Goal: Information Seeking & Learning: Compare options

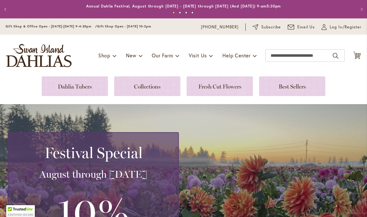
click at [360, 53] on icon "Cart .cls-1 { fill: #231f20; }" at bounding box center [357, 55] width 8 height 8
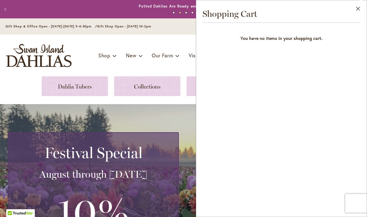
click at [359, 14] on button "Close" at bounding box center [358, 10] width 17 height 20
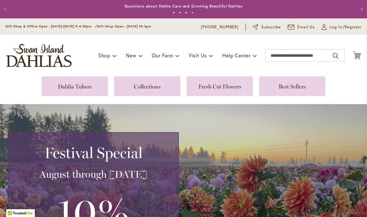
click at [71, 86] on link at bounding box center [75, 86] width 66 height 20
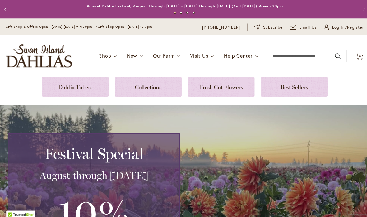
click at [92, 85] on link at bounding box center [75, 86] width 66 height 20
click at [95, 83] on link at bounding box center [75, 86] width 66 height 20
click at [92, 88] on link at bounding box center [75, 86] width 66 height 20
click at [89, 84] on link at bounding box center [75, 86] width 66 height 20
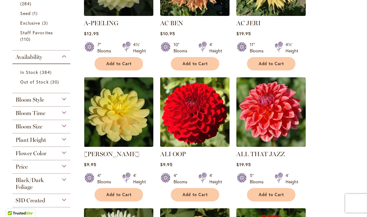
scroll to position [223, 0]
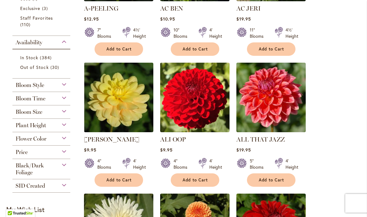
click at [29, 142] on span "Flower Color" at bounding box center [31, 138] width 31 height 7
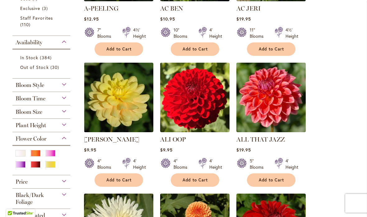
click at [21, 165] on div "Purple" at bounding box center [21, 164] width 10 height 7
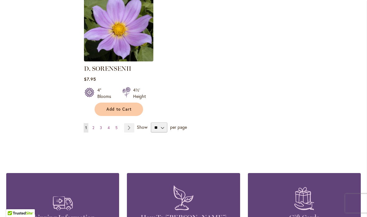
scroll to position [810, 0]
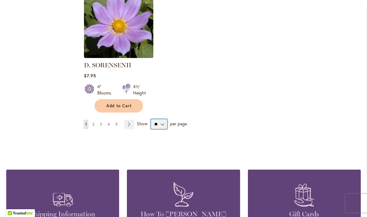
click at [165, 126] on select "** ** ** **" at bounding box center [159, 124] width 16 height 10
select select "**"
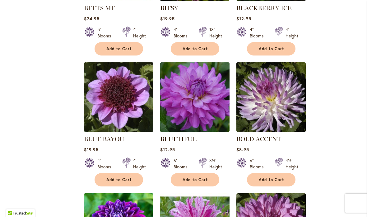
scroll to position [351, 0]
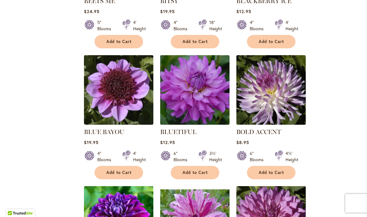
click at [225, 105] on img at bounding box center [194, 89] width 69 height 69
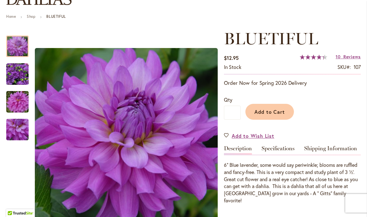
scroll to position [64, 0]
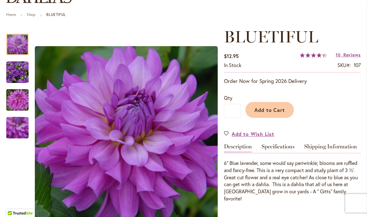
click at [22, 64] on img "Bluetiful" at bounding box center [17, 72] width 22 height 22
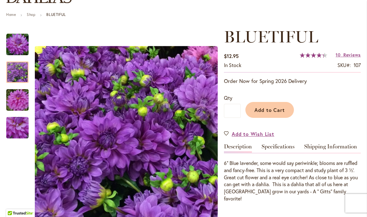
click at [19, 99] on img "Bluetiful" at bounding box center [17, 100] width 45 height 30
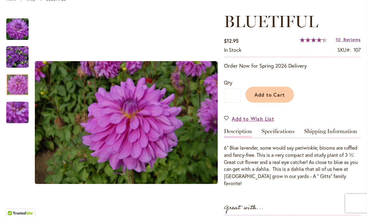
scroll to position [76, 0]
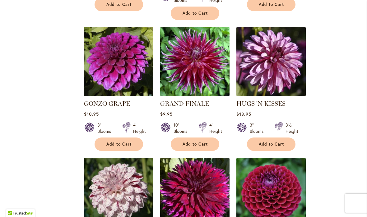
scroll to position [1172, 0]
click at [290, 82] on img at bounding box center [270, 61] width 69 height 69
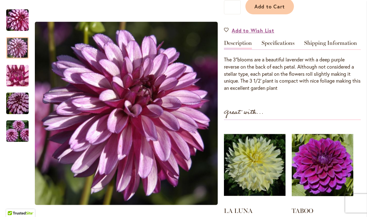
scroll to position [168, 0]
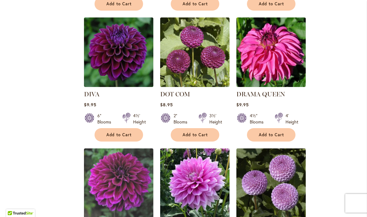
scroll to position [912, 0]
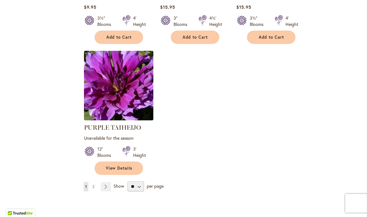
scroll to position [2921, 0]
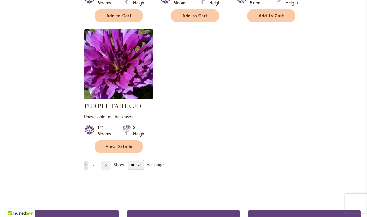
click at [92, 162] on span "2" at bounding box center [93, 164] width 2 height 5
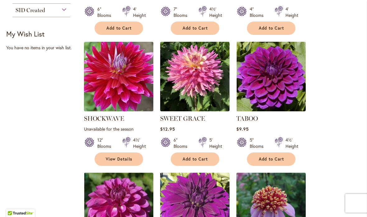
scroll to position [234, 0]
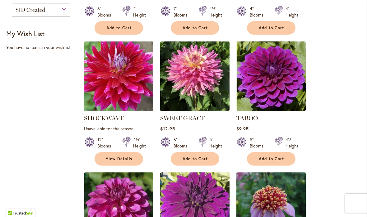
click at [285, 94] on img at bounding box center [270, 75] width 69 height 69
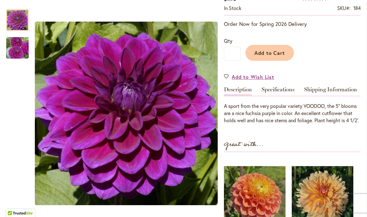
scroll to position [121, 0]
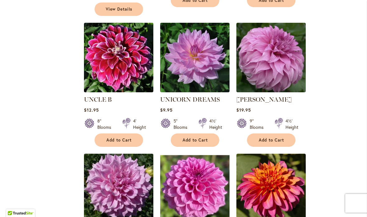
scroll to position [512, 0]
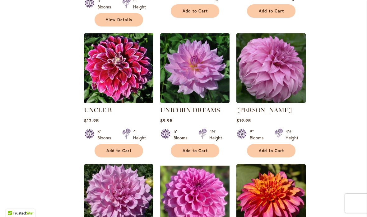
click at [221, 80] on img at bounding box center [194, 67] width 69 height 69
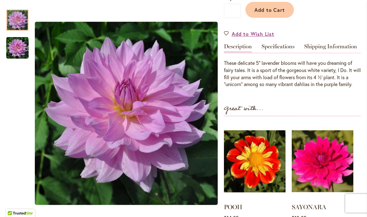
scroll to position [168, 0]
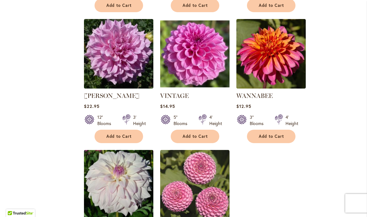
scroll to position [658, 0]
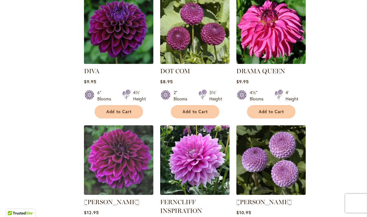
scroll to position [965, 0]
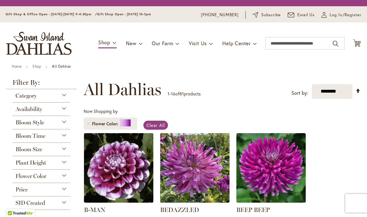
select select "**"
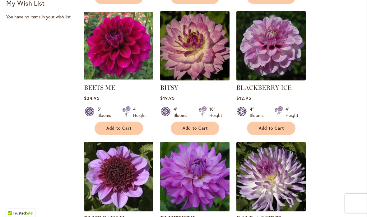
scroll to position [265, 0]
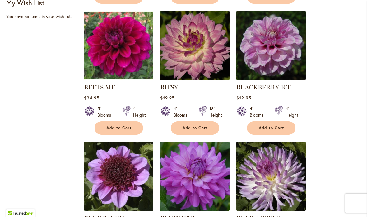
click at [291, 61] on img at bounding box center [270, 45] width 69 height 69
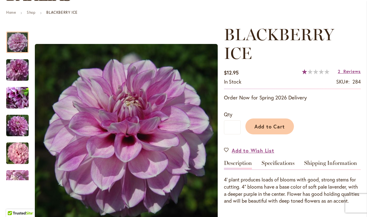
scroll to position [86, 0]
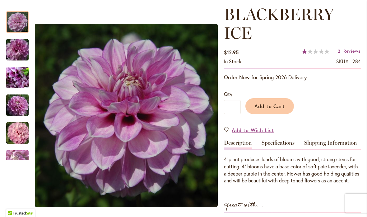
click at [25, 87] on img "BLACKBERRY ICE" at bounding box center [17, 78] width 45 height 34
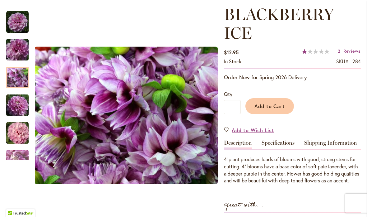
click at [27, 103] on img "BLACKBERRY ICE" at bounding box center [17, 105] width 45 height 30
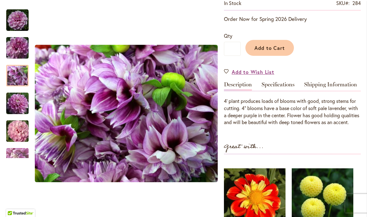
scroll to position [159, 0]
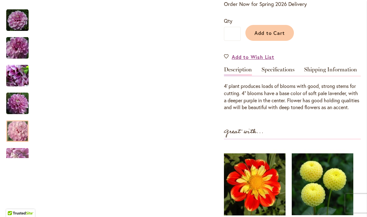
click at [28, 131] on img "BLACKBERRY ICE" at bounding box center [17, 131] width 45 height 30
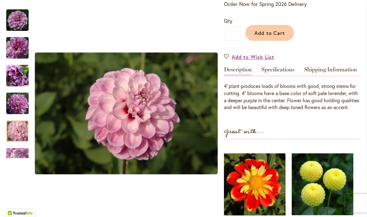
click at [18, 157] on div "Next" at bounding box center [17, 152] width 9 height 9
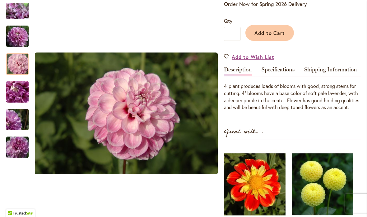
click at [26, 120] on img "BLACKBERRY ICE" at bounding box center [17, 120] width 45 height 30
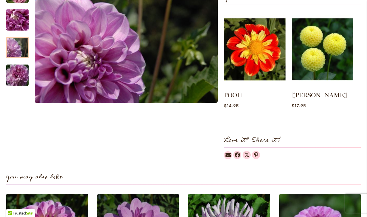
scroll to position [283, 0]
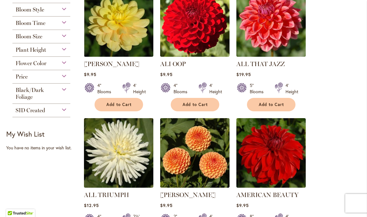
scroll to position [299, 0]
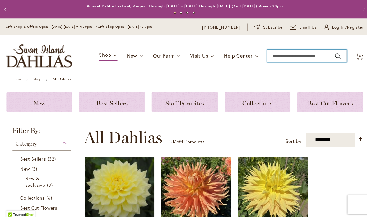
click at [287, 58] on input "Search" at bounding box center [304, 55] width 79 height 12
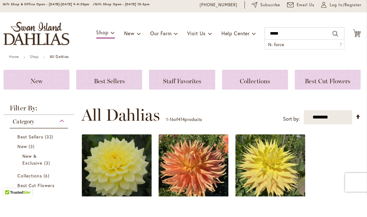
click at [282, 62] on li "N- force 7" at bounding box center [305, 66] width 79 height 9
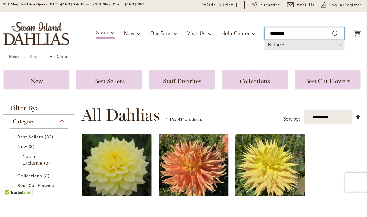
type input "********"
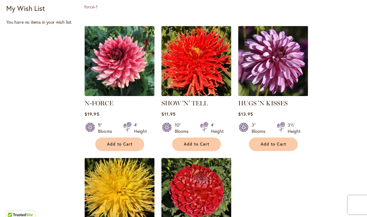
scroll to position [151, 0]
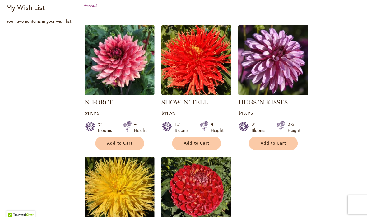
click at [141, 84] on img at bounding box center [118, 59] width 69 height 69
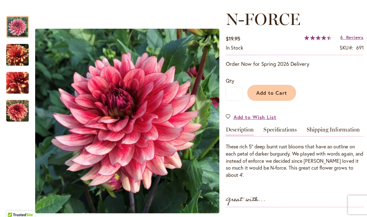
scroll to position [82, 0]
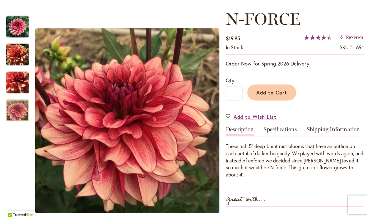
click at [16, 115] on img "N-FORCE" at bounding box center [17, 109] width 22 height 22
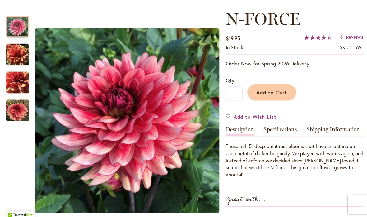
click at [16, 29] on img "N-FORCE" at bounding box center [17, 26] width 22 height 22
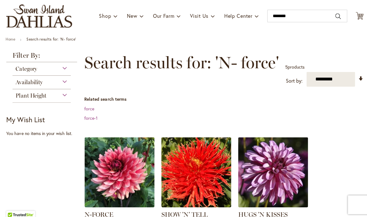
scroll to position [24, 0]
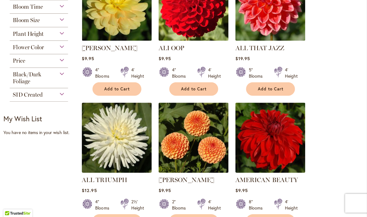
scroll to position [308, 0]
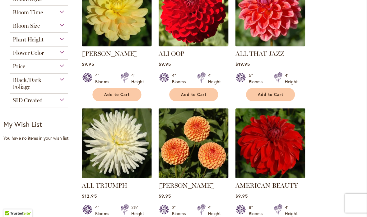
click at [48, 51] on div "Flower Color" at bounding box center [41, 53] width 58 height 10
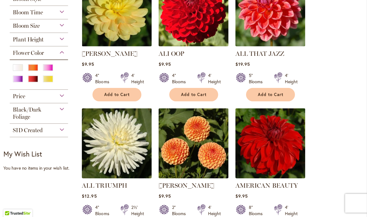
click at [46, 70] on div "Pink" at bounding box center [50, 68] width 10 height 7
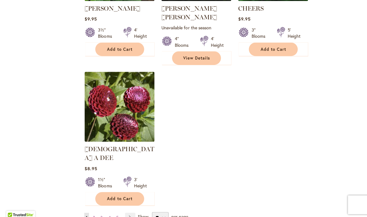
scroll to position [753, 0]
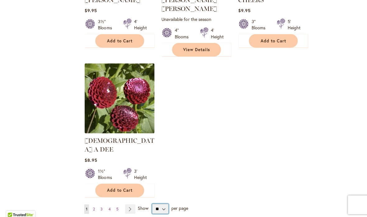
click at [166, 202] on select "** ** ** **" at bounding box center [159, 207] width 16 height 10
select select "**"
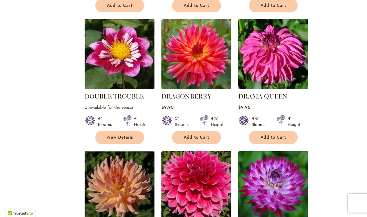
scroll to position [1339, 0]
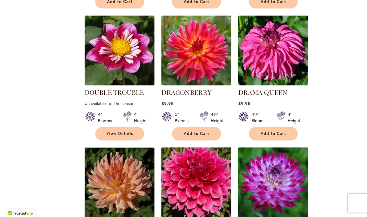
click at [213, 30] on img at bounding box center [194, 51] width 69 height 69
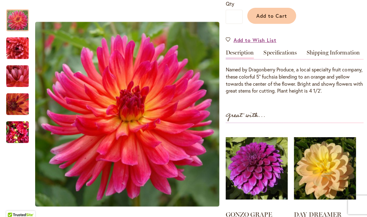
scroll to position [158, 0]
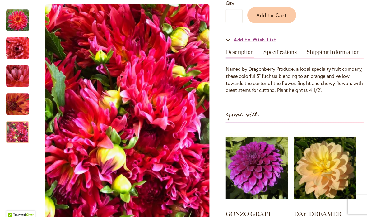
click at [22, 141] on img "DRAGONBERRY" at bounding box center [17, 131] width 22 height 30
click at [19, 120] on div at bounding box center [17, 130] width 22 height 21
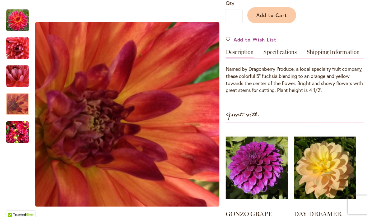
click at [26, 92] on div at bounding box center [17, 102] width 22 height 21
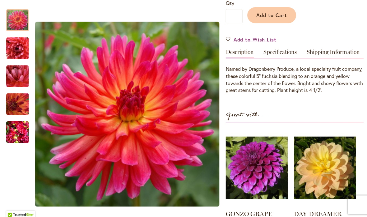
click at [23, 22] on img "DRAGONBERRY" at bounding box center [17, 20] width 22 height 22
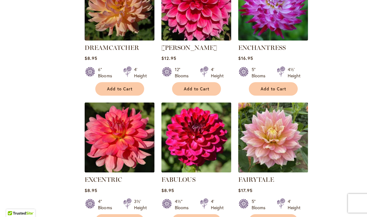
scroll to position [1515, 0]
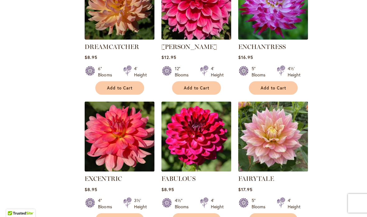
click at [295, 111] on img at bounding box center [270, 136] width 69 height 69
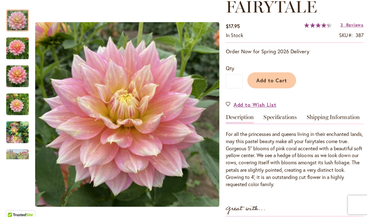
scroll to position [94, 0]
click at [319, 175] on div "For all the princesses and queens living in their enchanted lands, may this pas…" at bounding box center [292, 157] width 137 height 57
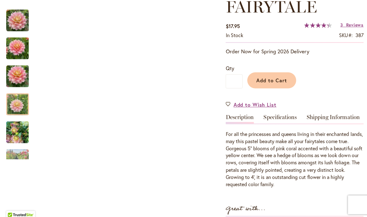
click at [27, 109] on img "Fairytale" at bounding box center [17, 103] width 22 height 30
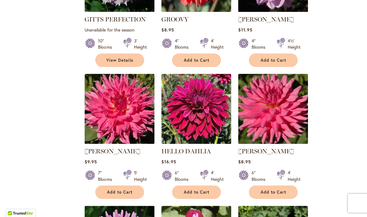
scroll to position [2352, 0]
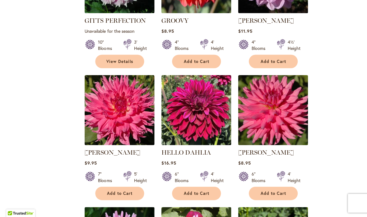
click at [280, 76] on img at bounding box center [270, 110] width 69 height 69
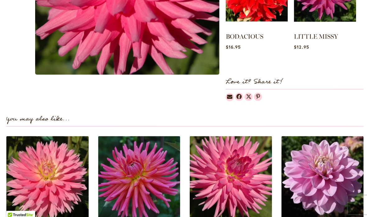
scroll to position [318, 0]
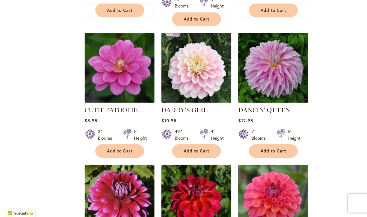
scroll to position [1084, 0]
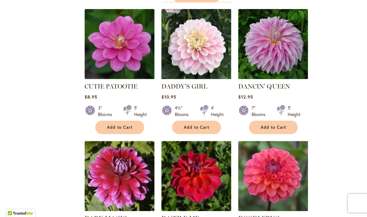
click at [295, 150] on img at bounding box center [270, 175] width 69 height 69
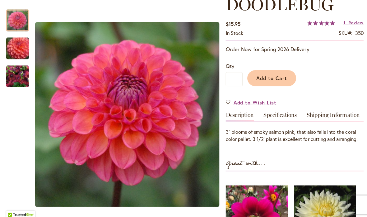
scroll to position [101, 0]
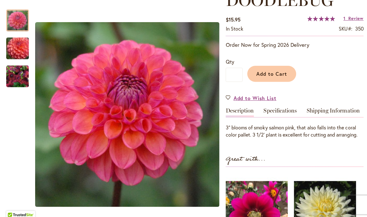
click at [289, 111] on link "Specifications" at bounding box center [278, 111] width 33 height 9
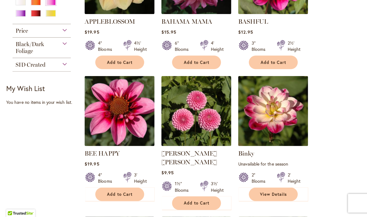
scroll to position [203, 0]
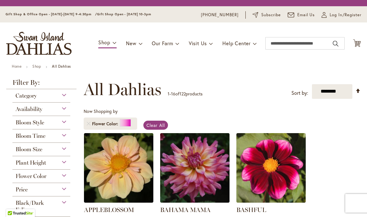
select select "**"
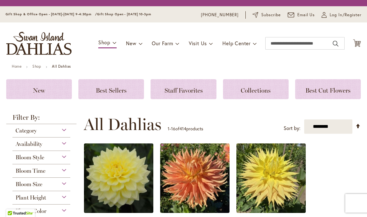
scroll to position [2, 3]
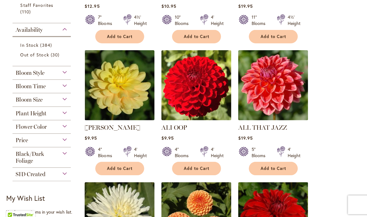
scroll to position [244, 0]
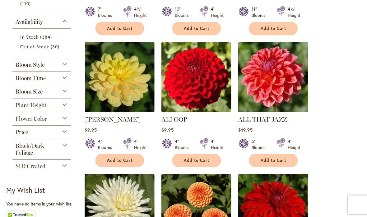
click at [55, 120] on div "Flower Color" at bounding box center [41, 116] width 58 height 10
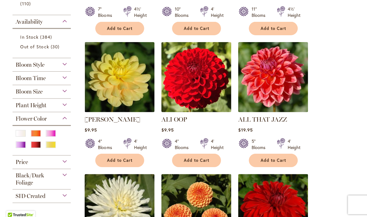
click at [55, 133] on div "Pink" at bounding box center [50, 132] width 10 height 7
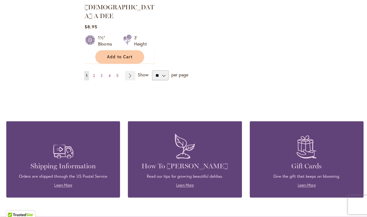
scroll to position [881, 0]
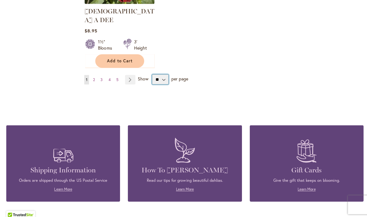
click at [164, 74] on select "** ** ** **" at bounding box center [159, 79] width 16 height 10
select select "**"
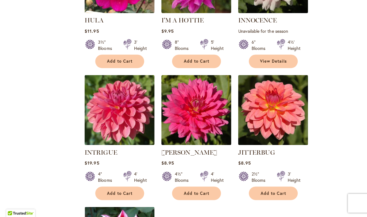
scroll to position [2742, 0]
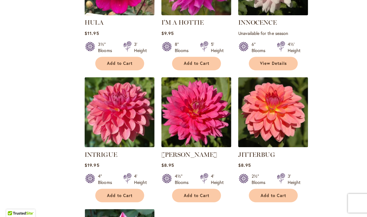
click at [291, 78] on img at bounding box center [270, 112] width 69 height 69
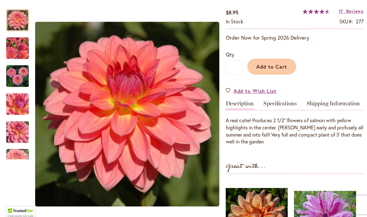
scroll to position [108, 0]
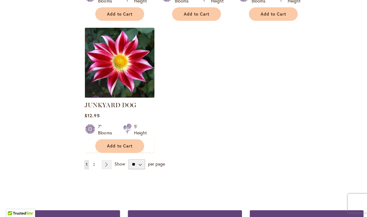
scroll to position [2938, 0]
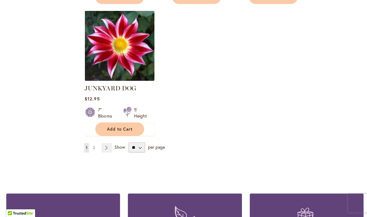
click at [96, 143] on link "Page 2" at bounding box center [93, 147] width 5 height 9
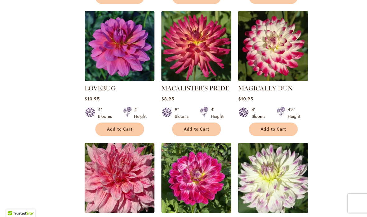
scroll to position [409, 0]
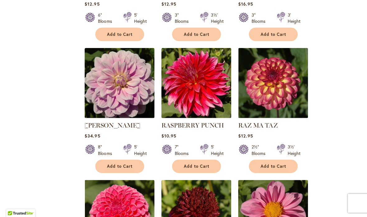
scroll to position [1568, 0]
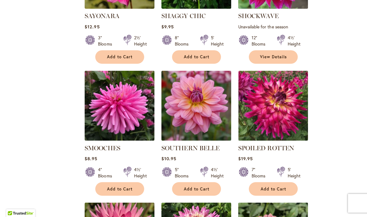
scroll to position [1923, 0]
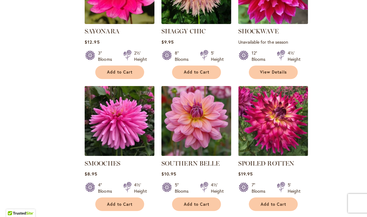
click at [222, 98] on img at bounding box center [194, 121] width 69 height 69
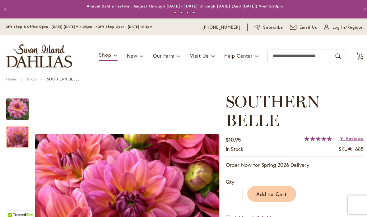
click at [20, 131] on div at bounding box center [17, 135] width 22 height 21
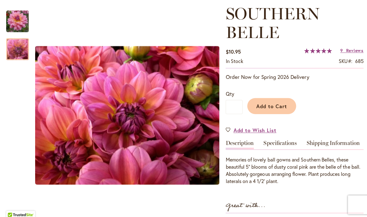
scroll to position [98, 0]
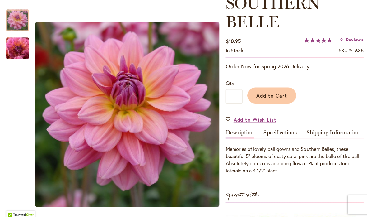
click at [20, 21] on img "SOUTHERN BELLE" at bounding box center [17, 20] width 22 height 22
click at [290, 130] on link "Specifications" at bounding box center [278, 132] width 33 height 9
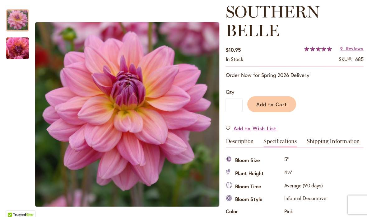
scroll to position [95, 0]
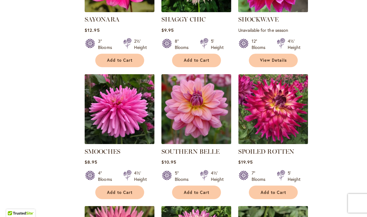
scroll to position [1934, 0]
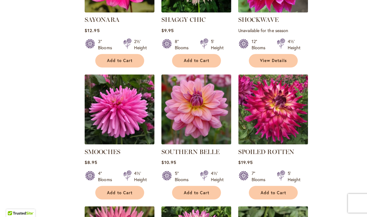
click at [205, 94] on img at bounding box center [194, 109] width 69 height 69
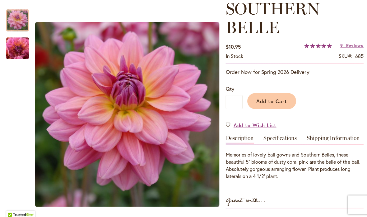
scroll to position [96, 0]
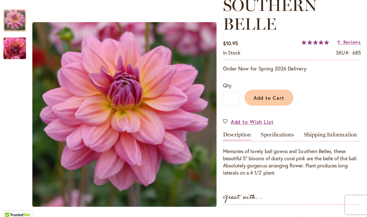
click at [21, 20] on img "SOUTHERN BELLE" at bounding box center [17, 20] width 22 height 22
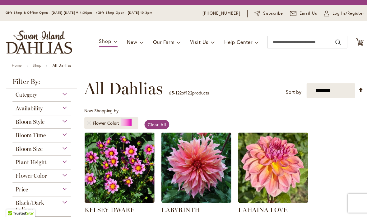
scroll to position [115, 0]
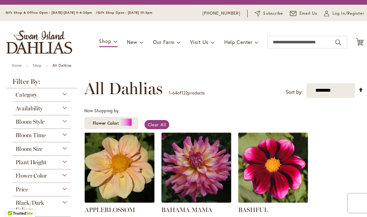
scroll to position [105, 0]
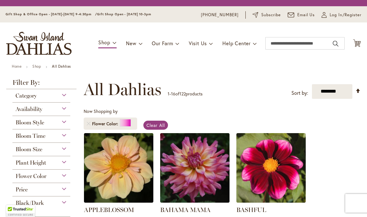
select select "**"
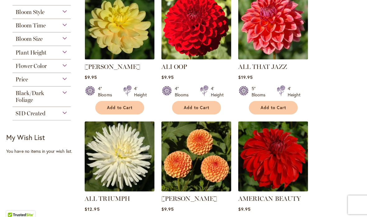
scroll to position [294, 0]
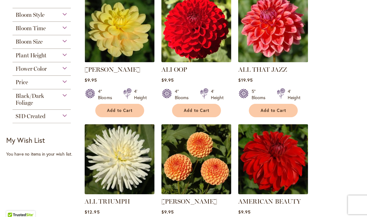
click at [56, 72] on div "Flower Color" at bounding box center [41, 67] width 58 height 10
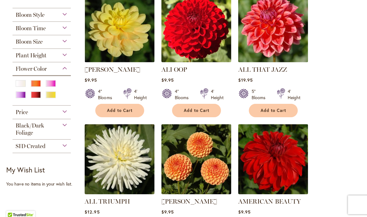
click at [39, 83] on div "Orange/Peach" at bounding box center [35, 82] width 10 height 7
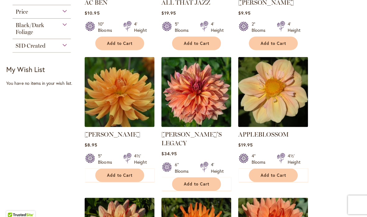
scroll to position [219, 0]
click at [226, 110] on img at bounding box center [194, 90] width 69 height 69
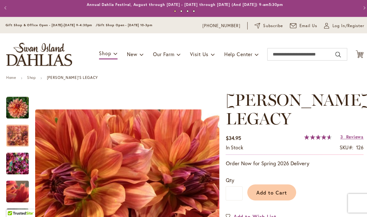
click at [26, 135] on img "Andy's Legacy" at bounding box center [17, 136] width 22 height 22
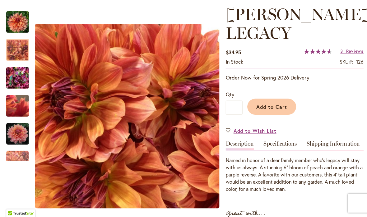
scroll to position [107, 0]
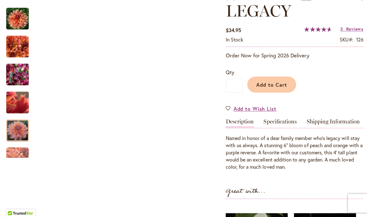
click at [21, 129] on img "Andy's Legacy" at bounding box center [17, 131] width 22 height 22
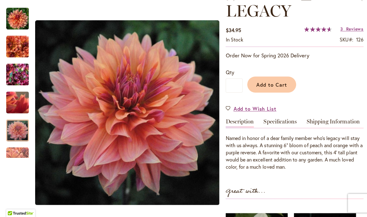
click at [285, 119] on link "Specifications" at bounding box center [278, 123] width 33 height 9
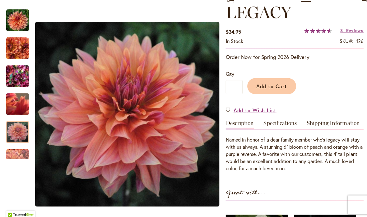
scroll to position [207, 0]
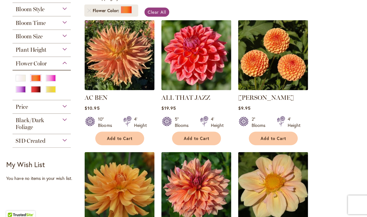
scroll to position [125, 0]
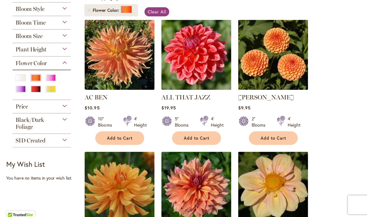
click at [214, 77] on img at bounding box center [194, 54] width 69 height 69
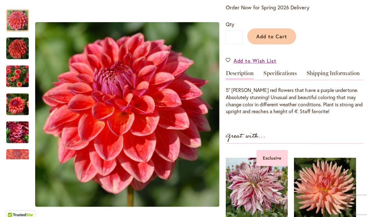
scroll to position [147, 0]
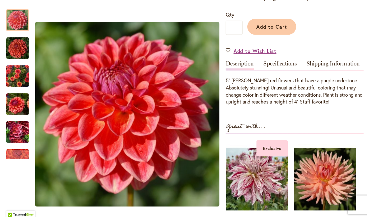
click at [27, 101] on img "ALL THAT JAZZ" at bounding box center [17, 103] width 22 height 30
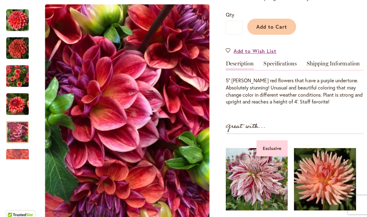
click at [19, 130] on img "ALL THAT JAZZ" at bounding box center [17, 131] width 22 height 30
click at [16, 51] on img "ALL THAT JAZZ" at bounding box center [17, 48] width 22 height 22
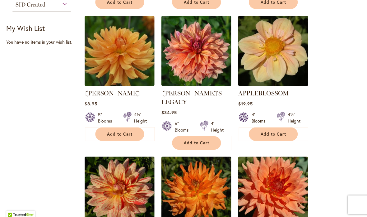
scroll to position [260, 0]
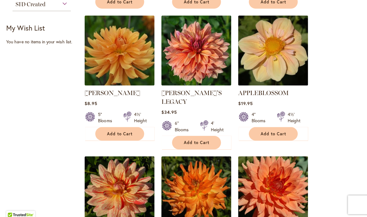
click at [140, 62] on img at bounding box center [118, 49] width 69 height 69
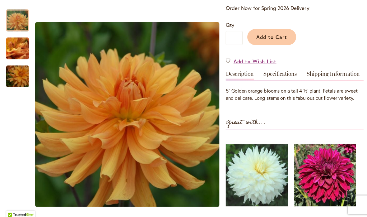
scroll to position [138, 0]
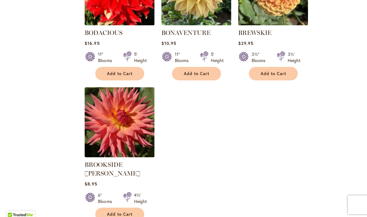
scroll to position [750, 0]
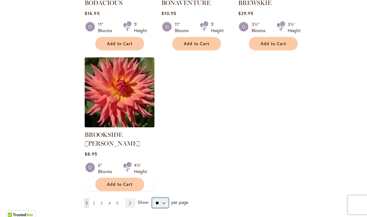
click at [166, 196] on select "** ** ** **" at bounding box center [159, 201] width 16 height 10
select select "**"
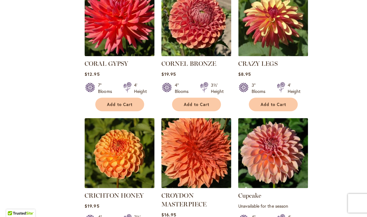
scroll to position [1091, 0]
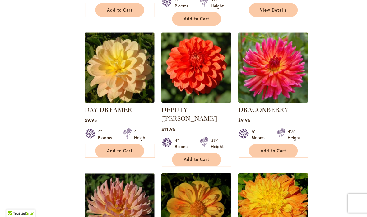
scroll to position [1314, 0]
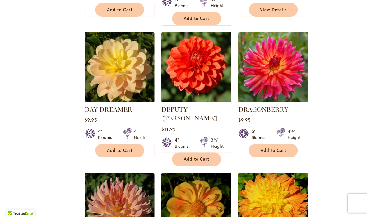
click at [196, 71] on img at bounding box center [194, 67] width 69 height 69
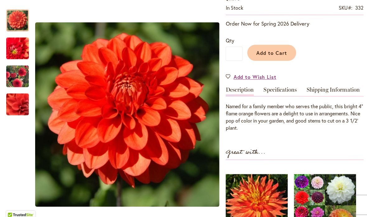
scroll to position [140, 0]
click at [28, 75] on img "DEPUTY BOB" at bounding box center [17, 75] width 45 height 35
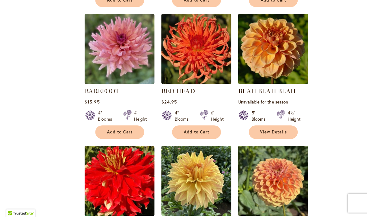
scroll to position [541, 0]
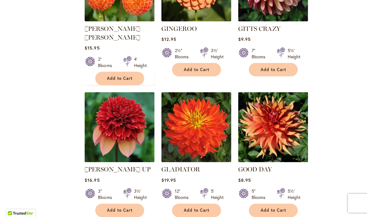
scroll to position [2087, 0]
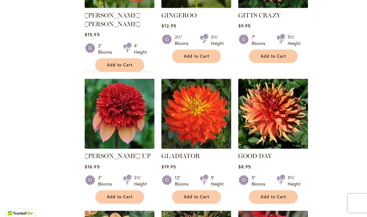
click at [294, 81] on img at bounding box center [270, 114] width 69 height 69
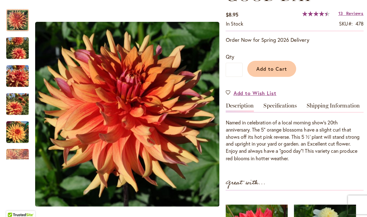
scroll to position [119, 0]
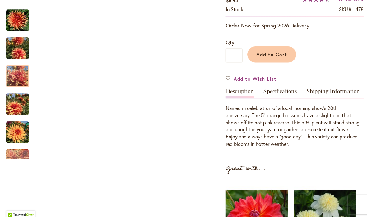
click at [23, 72] on img "GOOD DAY" at bounding box center [17, 75] width 22 height 22
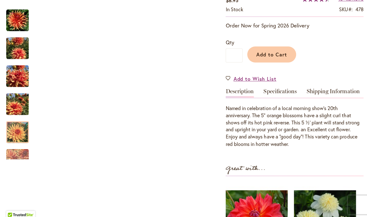
click at [21, 132] on img "GOOD DAY" at bounding box center [17, 131] width 22 height 22
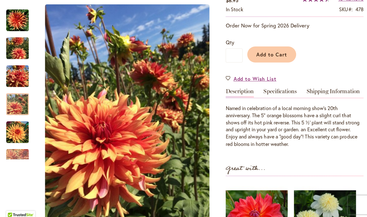
click at [16, 102] on img "GOOD DAY" at bounding box center [17, 103] width 22 height 30
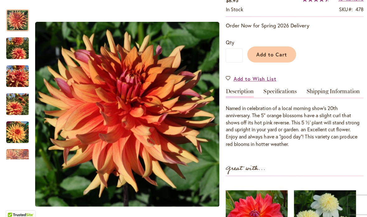
click at [18, 27] on img "GOOD DAY" at bounding box center [17, 20] width 22 height 22
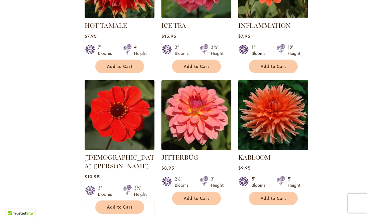
scroll to position [2758, 0]
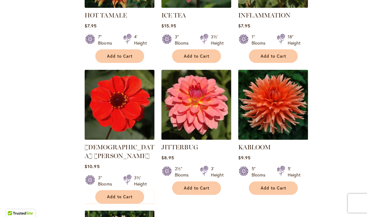
click at [210, 71] on img at bounding box center [194, 105] width 69 height 69
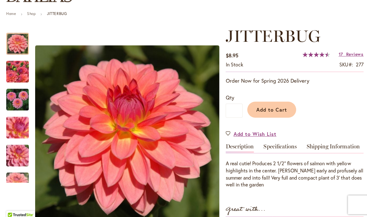
scroll to position [90, 0]
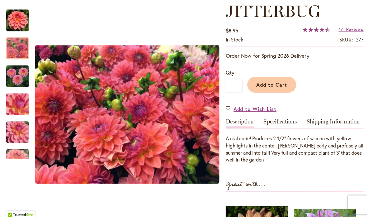
click at [25, 55] on img "JITTERBUG" at bounding box center [17, 48] width 45 height 34
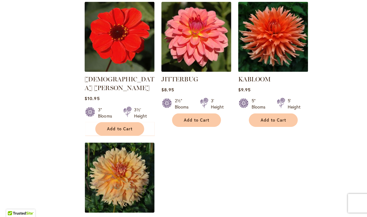
scroll to position [2904, 0]
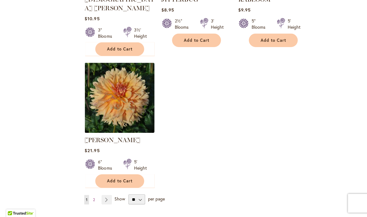
click at [95, 195] on link "Page 2" at bounding box center [93, 199] width 5 height 9
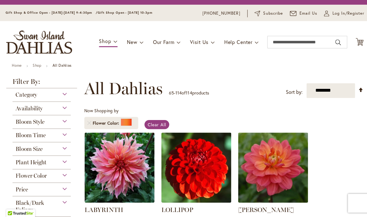
scroll to position [115, 0]
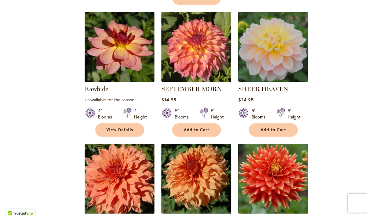
scroll to position [1441, 0]
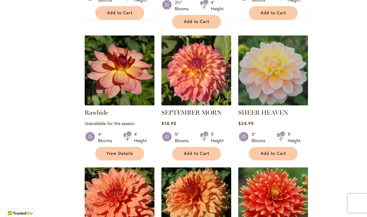
click at [251, 63] on img at bounding box center [270, 71] width 69 height 69
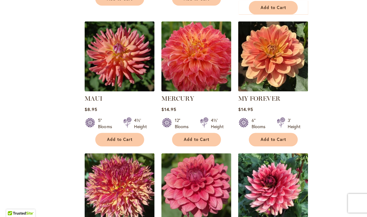
scroll to position [512, 0]
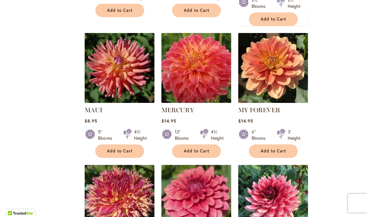
click at [292, 77] on img at bounding box center [270, 68] width 69 height 69
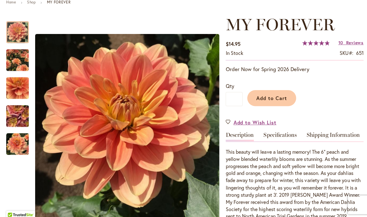
scroll to position [78, 0]
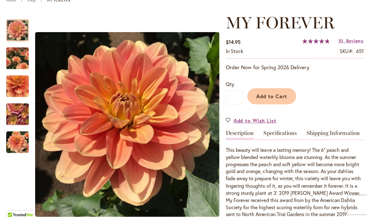
click at [27, 63] on img "MY FOREVER" at bounding box center [17, 58] width 22 height 28
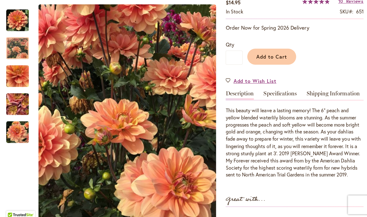
scroll to position [118, 0]
click at [295, 93] on link "Specifications" at bounding box center [278, 94] width 33 height 9
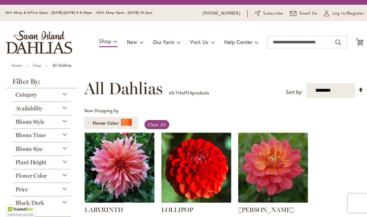
scroll to position [115, 0]
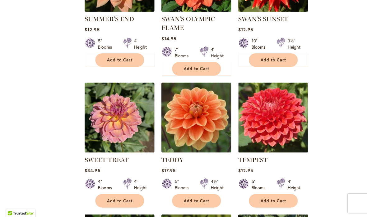
scroll to position [1804, 0]
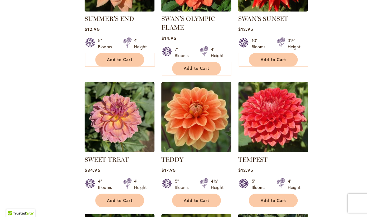
click at [213, 109] on img at bounding box center [194, 117] width 69 height 69
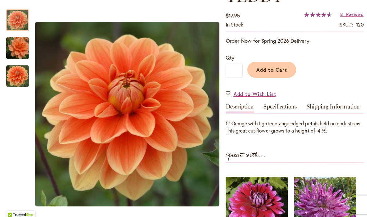
scroll to position [104, 0]
click at [19, 45] on img "Teddy" at bounding box center [17, 48] width 45 height 30
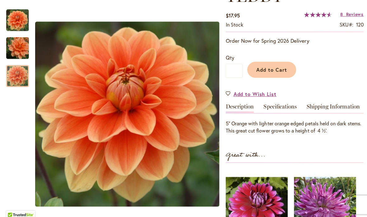
click at [16, 76] on img "Teddy" at bounding box center [17, 75] width 22 height 22
click at [289, 105] on link "Specifications" at bounding box center [278, 107] width 33 height 9
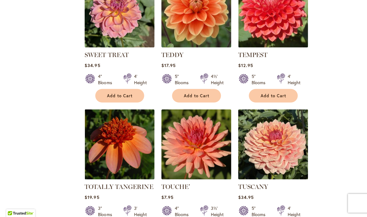
scroll to position [1881, 0]
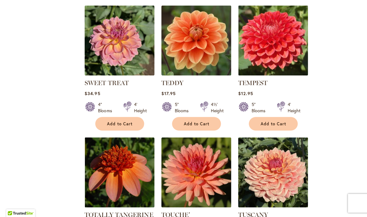
click at [225, 146] on img at bounding box center [194, 172] width 69 height 69
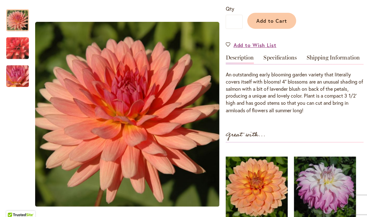
scroll to position [153, 0]
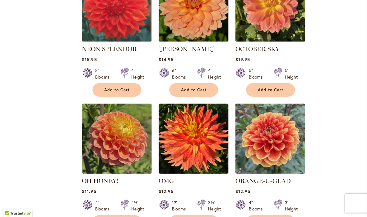
scroll to position [847, 0]
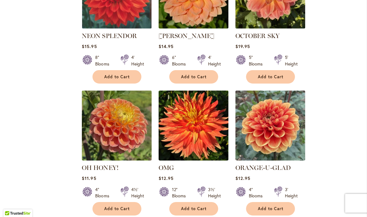
click at [283, 126] on img at bounding box center [270, 125] width 69 height 69
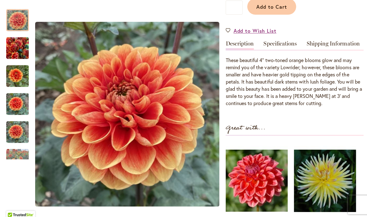
scroll to position [186, 0]
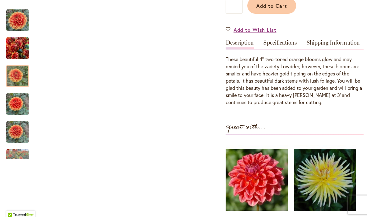
click at [10, 80] on img "Orange-U-Glad" at bounding box center [17, 76] width 22 height 30
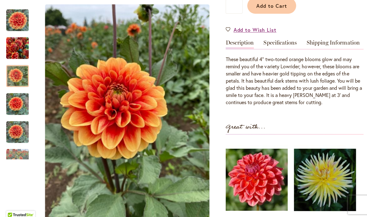
click at [12, 54] on img "Orange-U-Glad" at bounding box center [17, 48] width 22 height 30
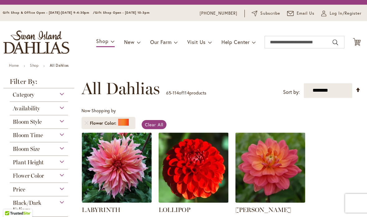
scroll to position [74, 0]
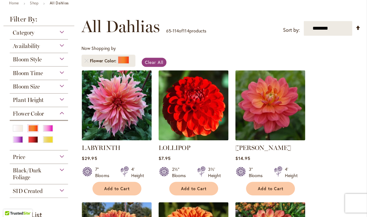
click at [49, 140] on div "Yellow" at bounding box center [50, 140] width 10 height 7
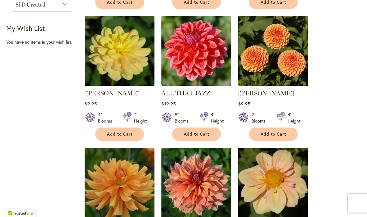
scroll to position [245, 0]
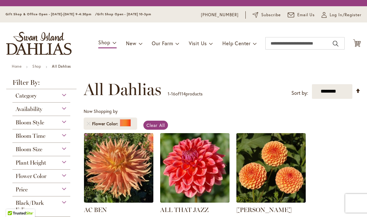
select select "**"
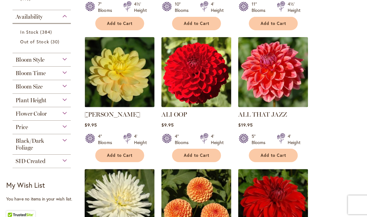
scroll to position [249, 0]
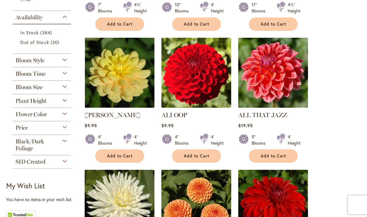
click at [56, 113] on div "Flower Color" at bounding box center [41, 112] width 58 height 10
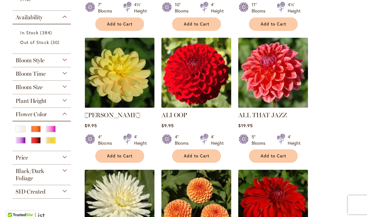
click at [51, 141] on div "Yellow" at bounding box center [50, 139] width 10 height 7
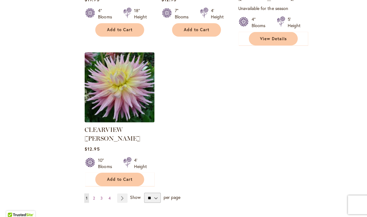
scroll to position [763, 0]
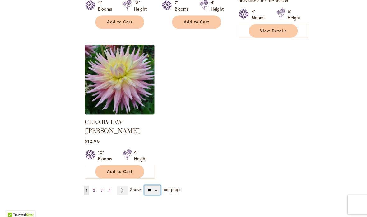
click at [157, 183] on select "** ** ** **" at bounding box center [151, 188] width 16 height 10
select select "**"
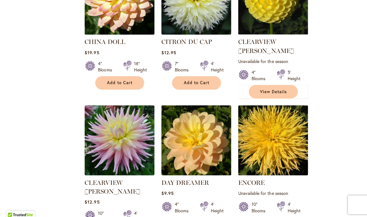
scroll to position [712, 0]
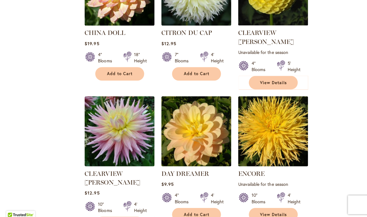
click at [208, 131] on img at bounding box center [194, 130] width 69 height 69
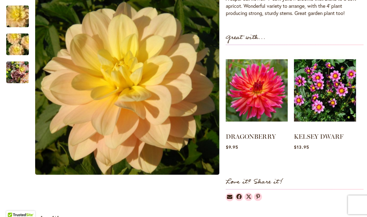
scroll to position [228, 0]
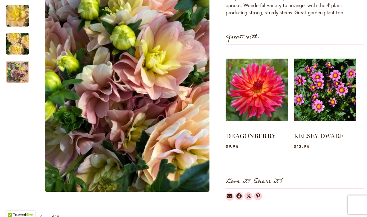
click at [21, 76] on img "DAY DREAMER" at bounding box center [17, 71] width 22 height 30
click at [18, 42] on img "DAY DREAMER" at bounding box center [17, 43] width 45 height 30
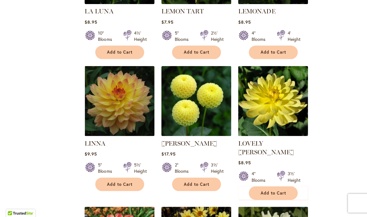
scroll to position [1547, 0]
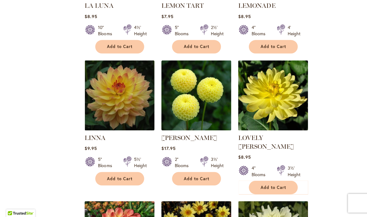
click at [139, 82] on img at bounding box center [118, 95] width 69 height 69
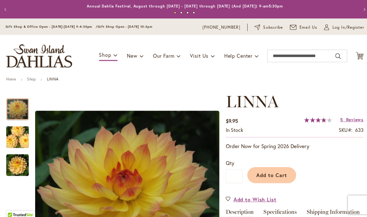
click at [28, 166] on img "LINNA" at bounding box center [17, 163] width 22 height 22
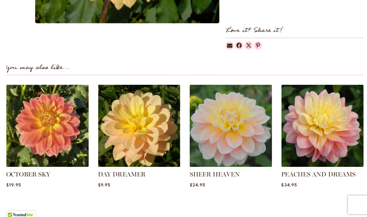
scroll to position [385, 0]
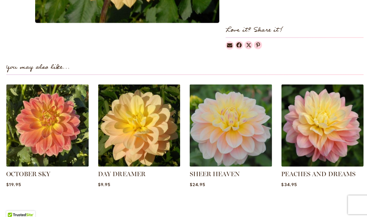
click at [343, 129] on img at bounding box center [320, 125] width 82 height 82
click at [158, 120] on img at bounding box center [138, 125] width 82 height 82
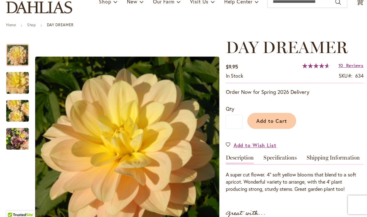
scroll to position [49, 0]
